Goal: Task Accomplishment & Management: Complete application form

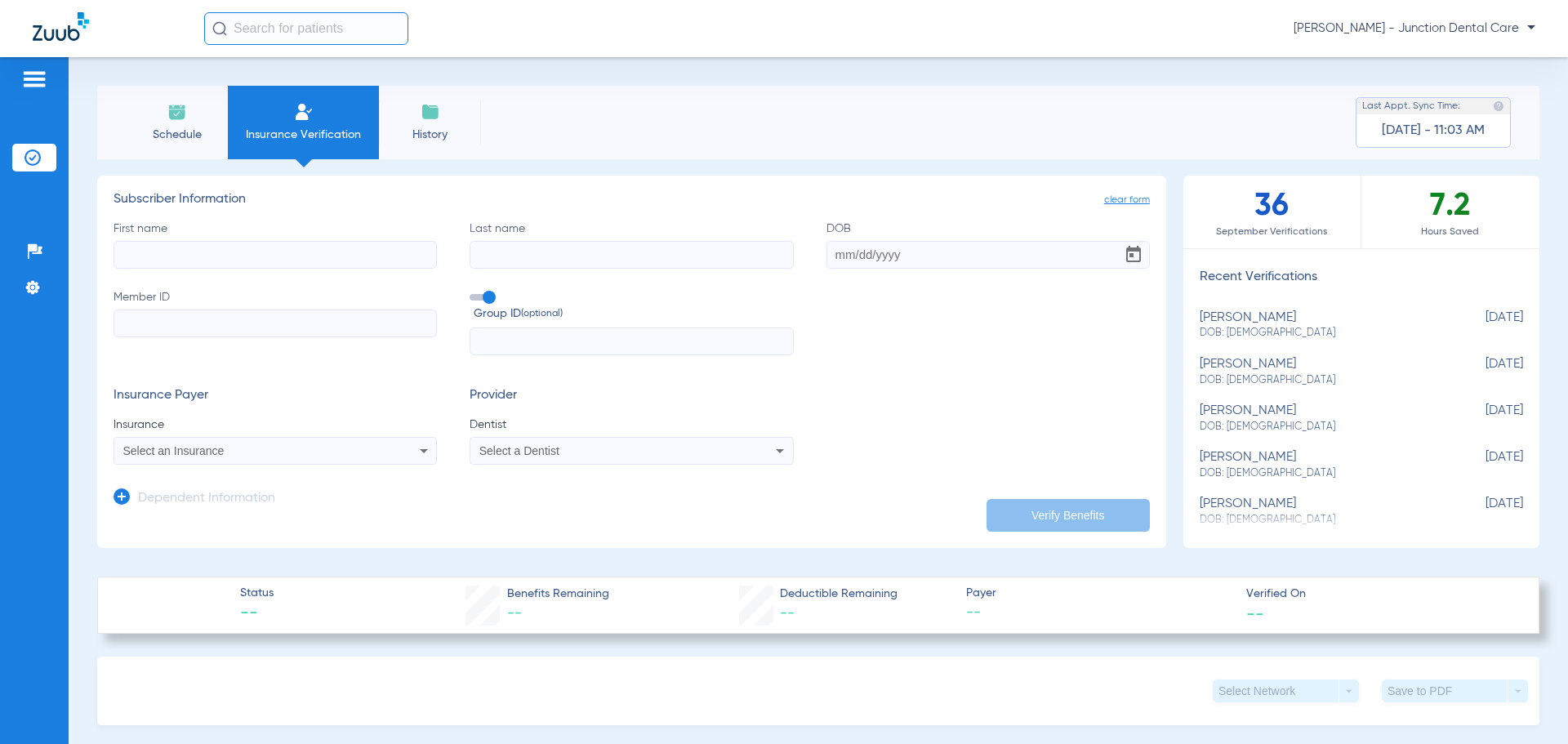
click at [176, 252] on input "First name" at bounding box center [275, 254] width 323 height 27
type input "[PERSON_NAME]"
type input "vigadi"
type input "[DATE]"
paste input "37147118"
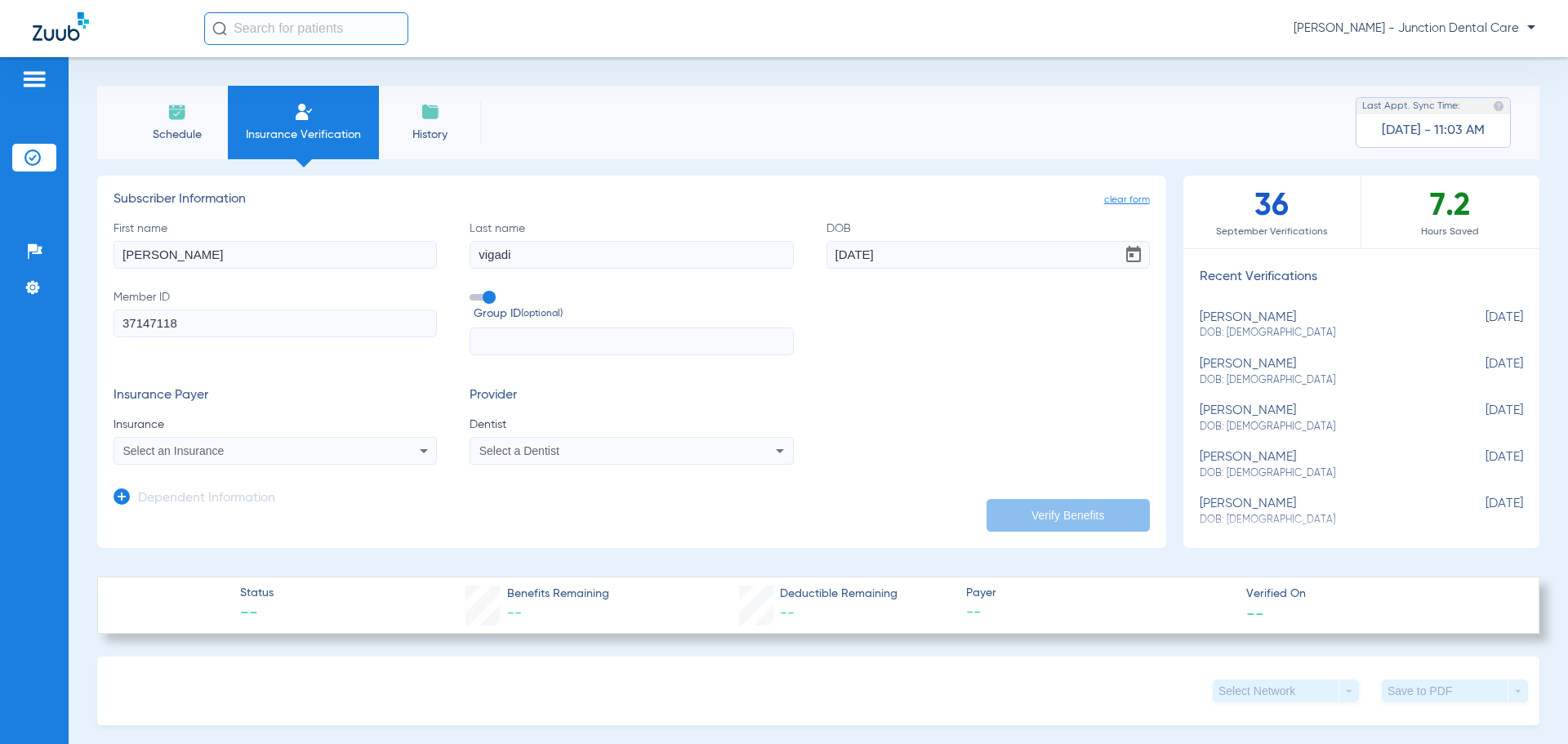
type input "37147118"
click at [347, 448] on div "Select an Insurance" at bounding box center [245, 451] width 244 height 12
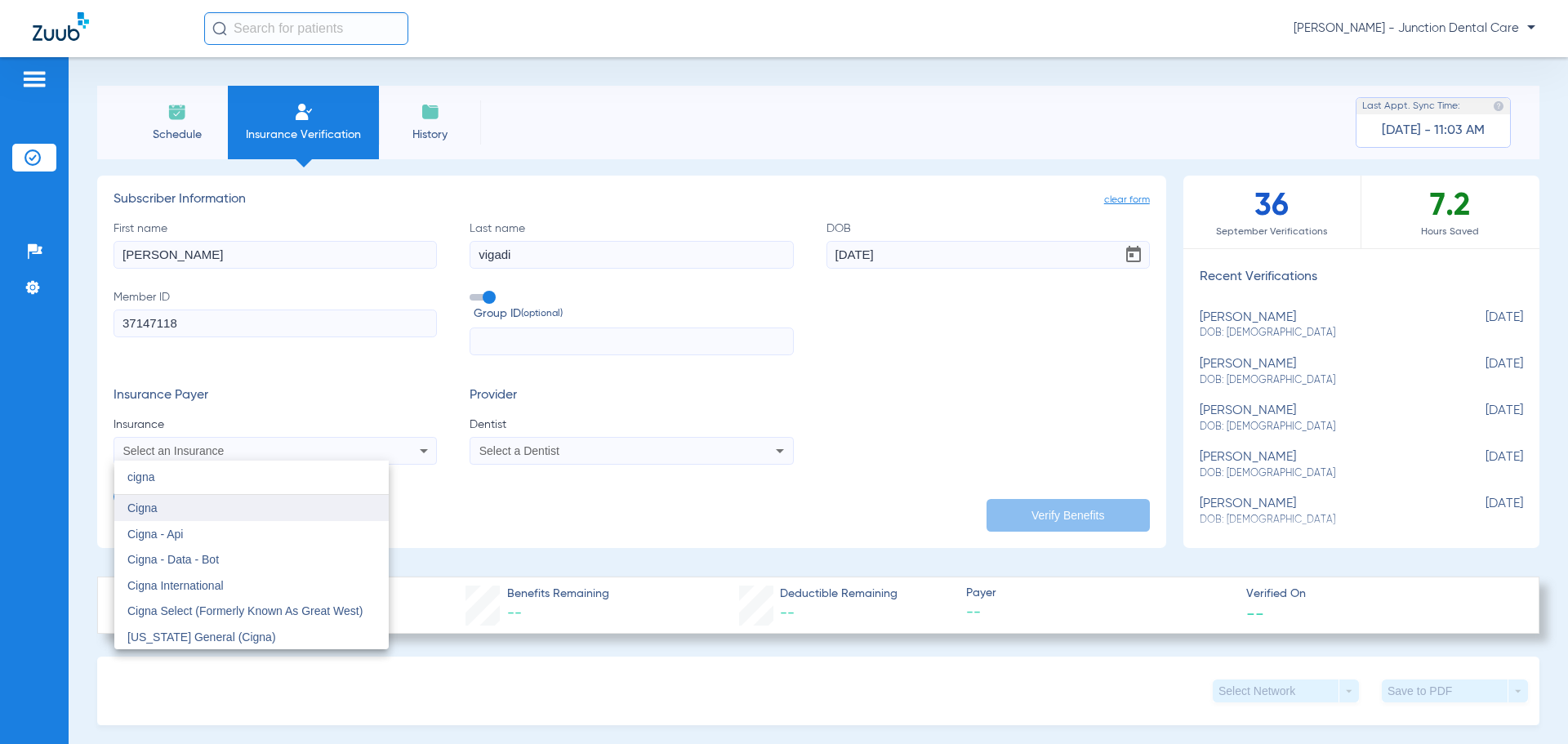
type input "cigna"
click at [268, 510] on mat-option "Cigna" at bounding box center [252, 507] width 274 height 26
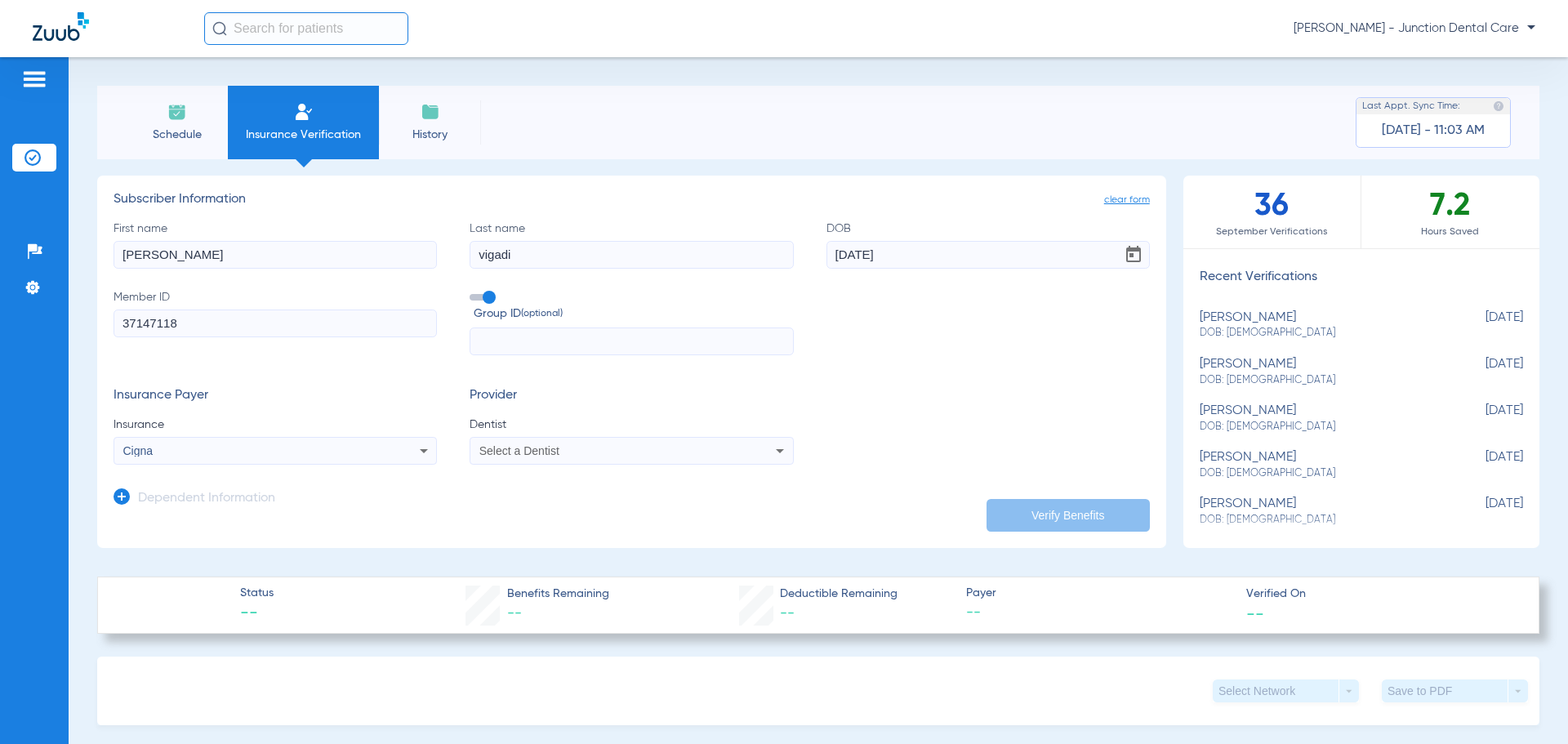
click at [595, 449] on div "Select a Dentist" at bounding box center [602, 451] width 244 height 12
type input "amda"
drag, startPoint x: 570, startPoint y: 510, endPoint x: 639, endPoint y: 507, distance: 69.1
click at [578, 509] on span "[PERSON_NAME] 1932809191" at bounding box center [561, 508] width 160 height 12
click at [1036, 515] on button "Verify Benefits" at bounding box center [1068, 515] width 163 height 32
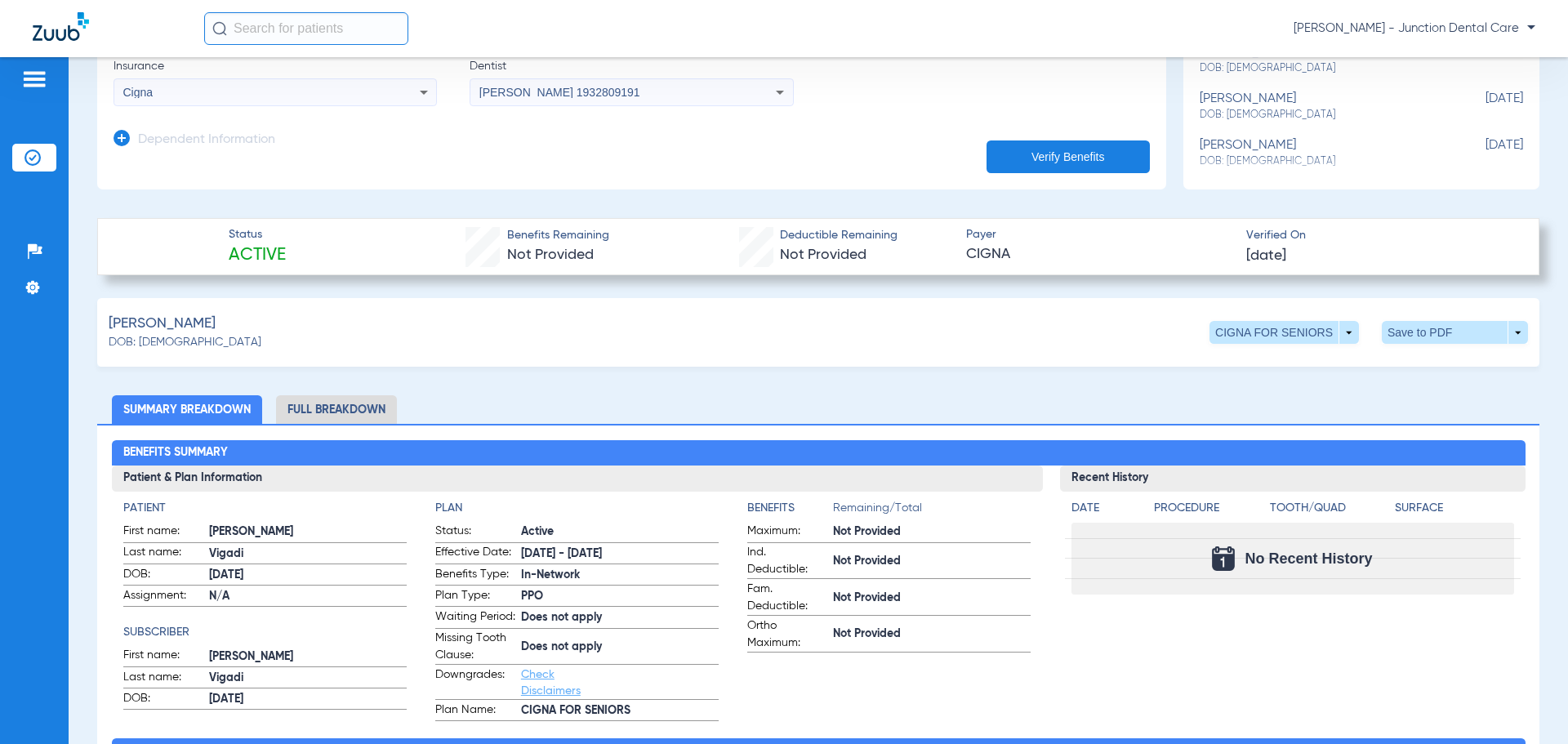
scroll to position [490, 0]
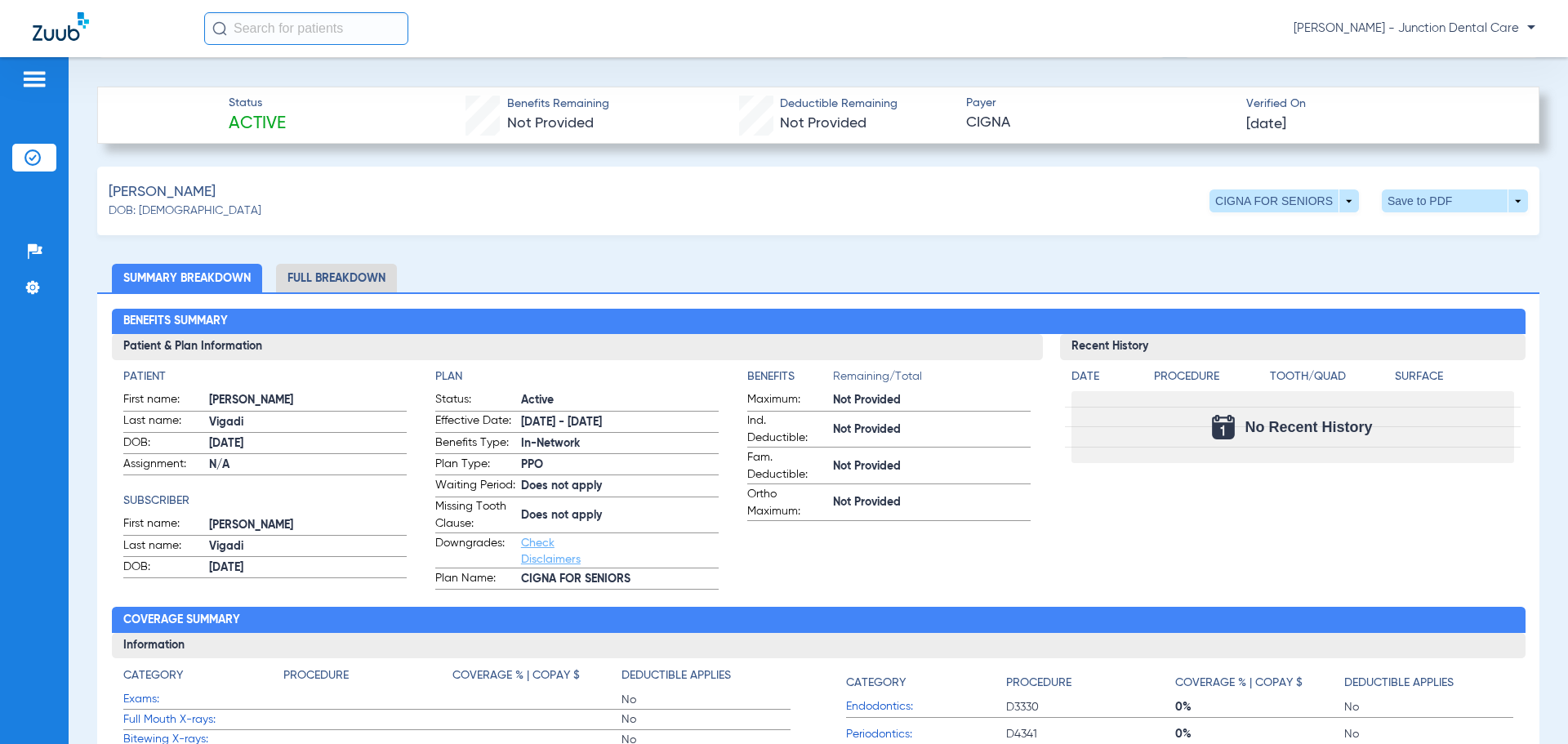
click at [366, 274] on li "Full Breakdown" at bounding box center [336, 278] width 121 height 28
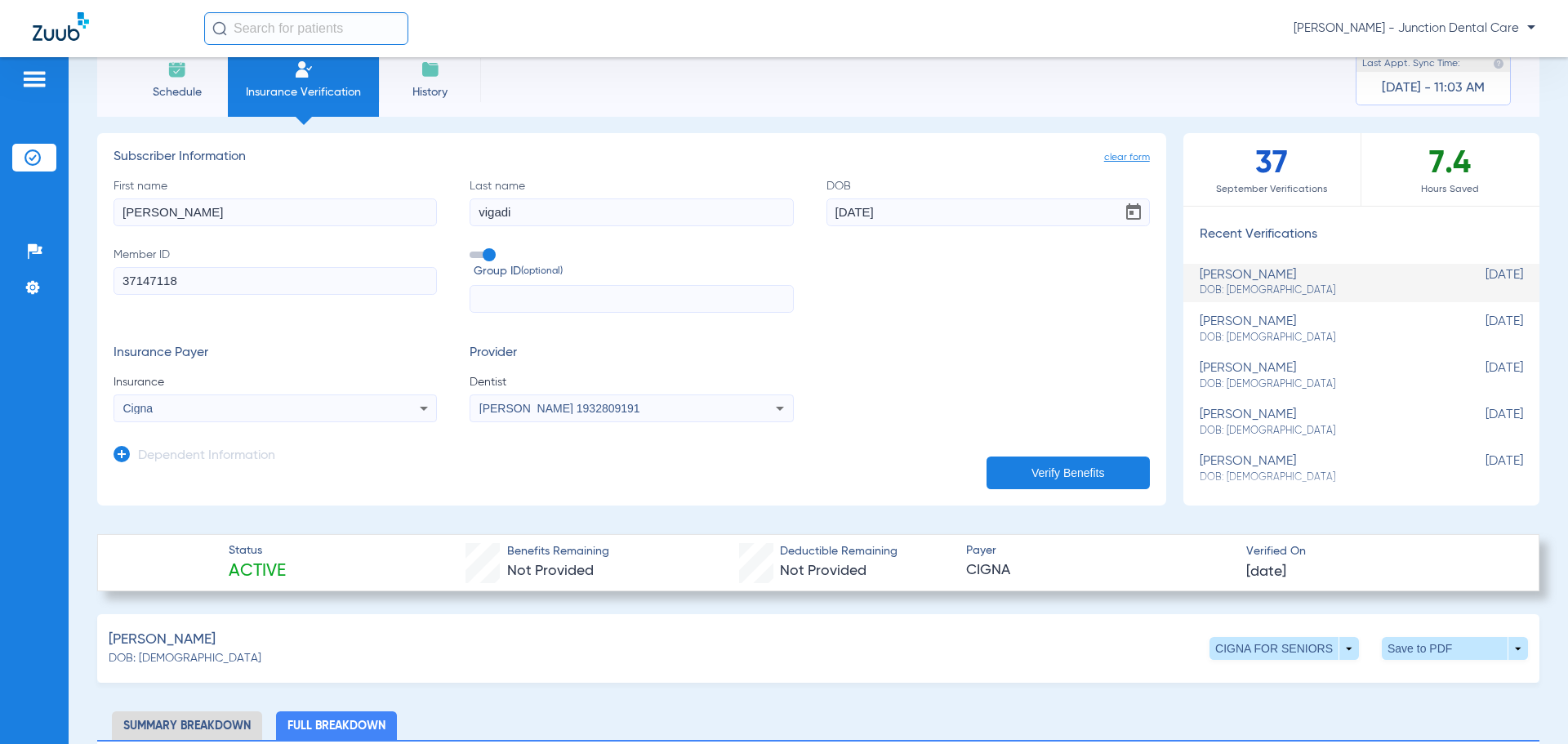
scroll to position [81, 0]
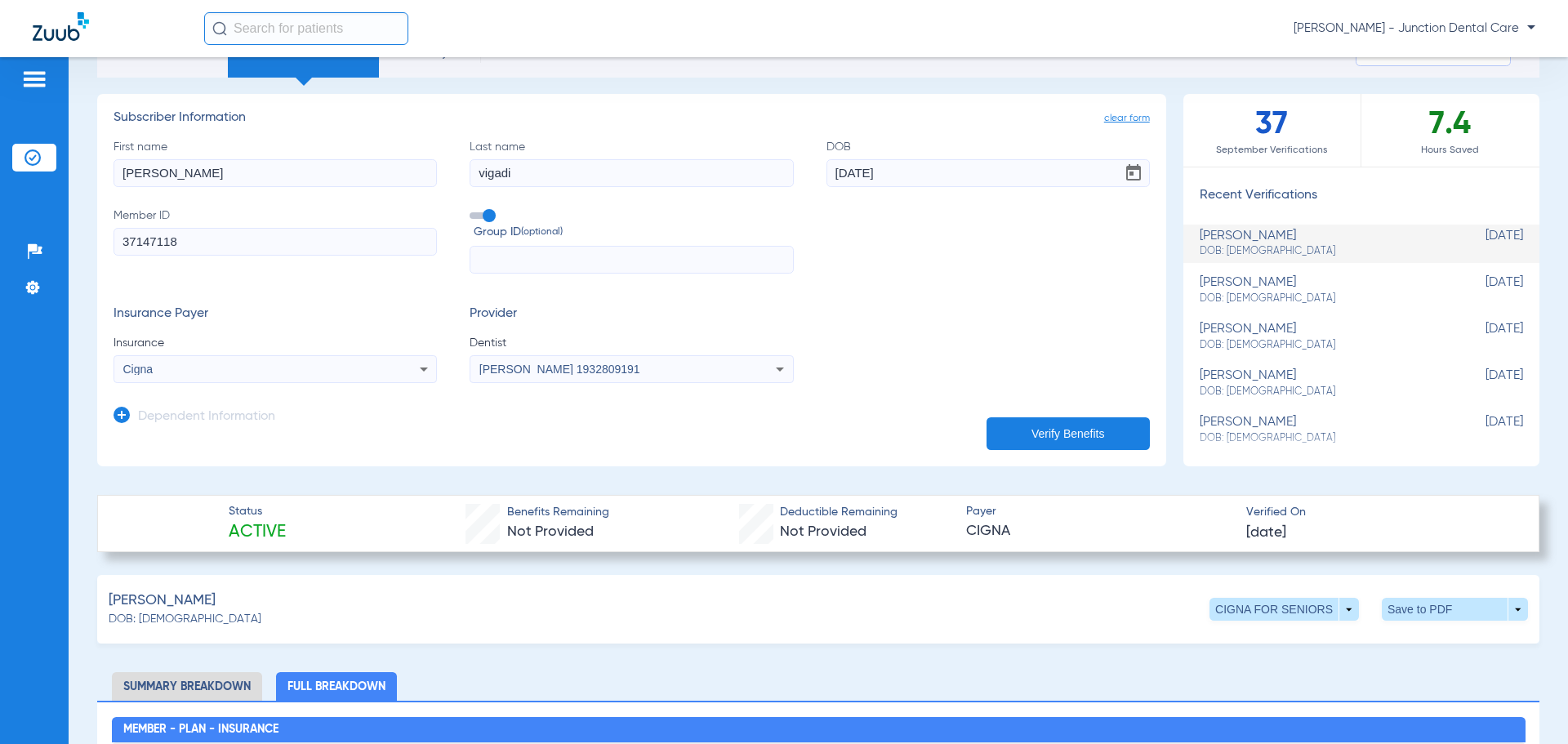
click at [973, 289] on form "First name [PERSON_NAME] Last name vigadi DOB [DEMOGRAPHIC_DATA] Member ID 3714…" at bounding box center [632, 261] width 1037 height 245
